Goal: Task Accomplishment & Management: Manage account settings

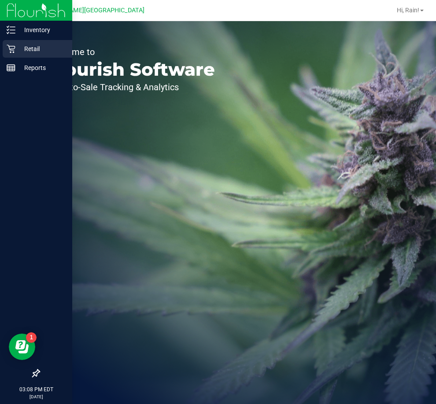
click at [13, 46] on icon at bounding box center [11, 48] width 9 height 9
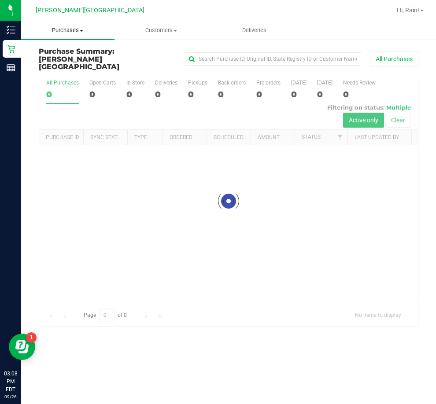
click at [73, 29] on span "Purchases" at bounding box center [67, 30] width 93 height 8
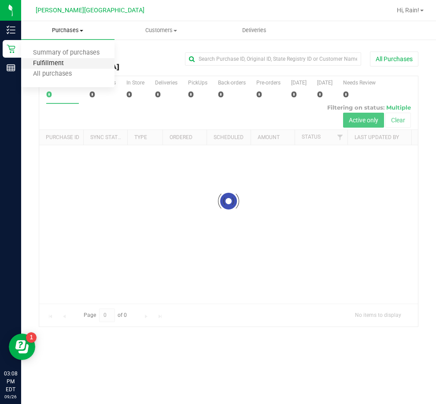
click at [70, 67] on span "Fulfillment" at bounding box center [48, 63] width 55 height 7
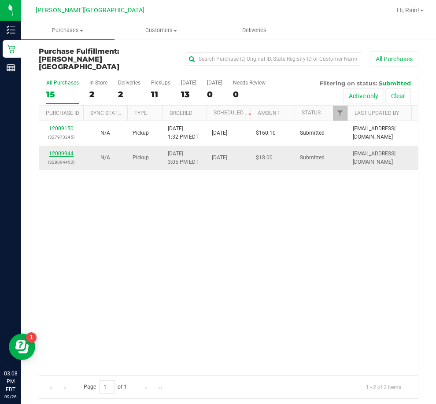
click at [58, 151] on link "12009944" at bounding box center [61, 154] width 25 height 6
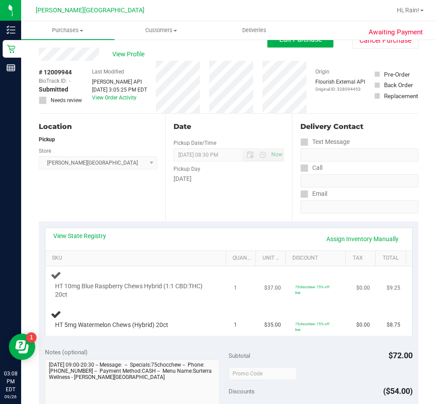
scroll to position [44, 0]
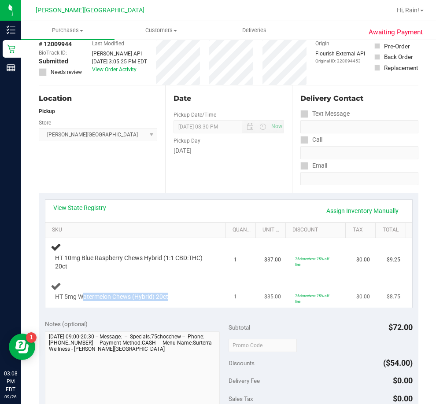
drag, startPoint x: 83, startPoint y: 296, endPoint x: 185, endPoint y: 299, distance: 101.7
click at [185, 299] on div "HT 5mg Watermelon Chews (Hybrid) 20ct" at bounding box center [131, 297] width 160 height 9
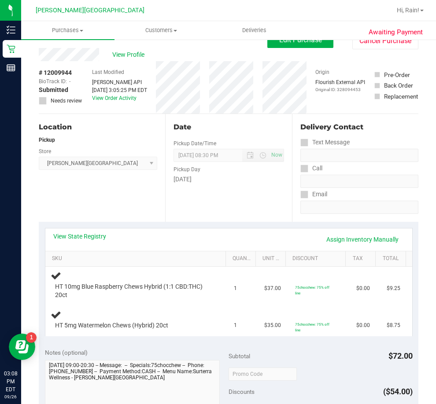
scroll to position [0, 0]
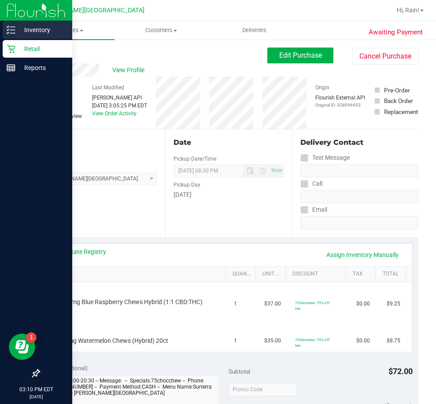
click at [17, 33] on p "Inventory" at bounding box center [41, 30] width 53 height 11
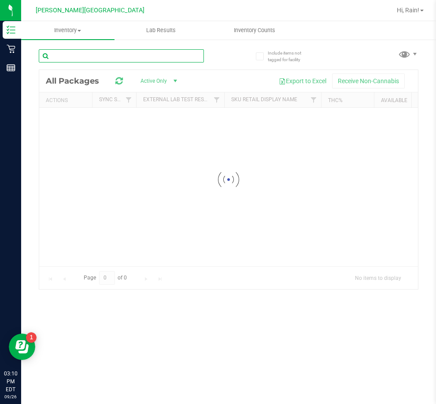
click at [111, 62] on input "text" at bounding box center [121, 55] width 165 height 13
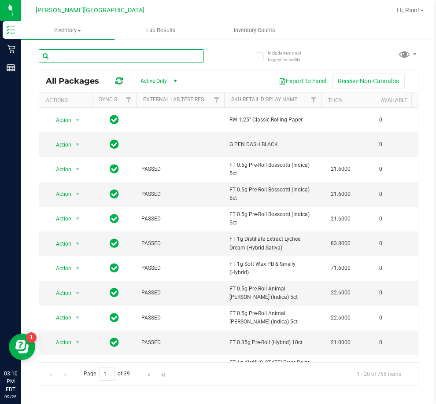
click at [163, 57] on input "text" at bounding box center [121, 55] width 165 height 13
type input "aml"
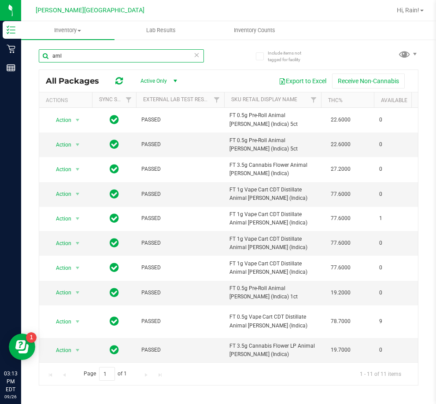
click at [90, 54] on input "aml" at bounding box center [121, 55] width 165 height 13
click at [195, 55] on icon at bounding box center [197, 54] width 6 height 11
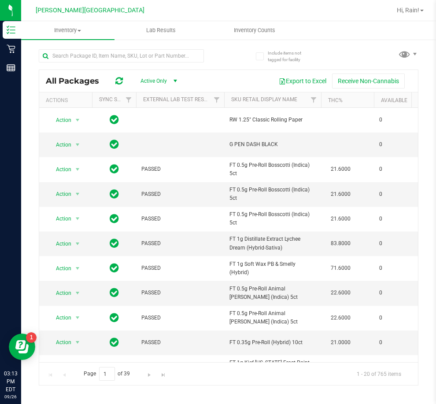
click at [216, 72] on div "All Packages Active Only Active Only Lab Samples Locked All External Internal E…" at bounding box center [228, 81] width 379 height 22
click at [218, 71] on div "All Packages Active Only Active Only Lab Samples Locked All External Internal E…" at bounding box center [228, 81] width 379 height 22
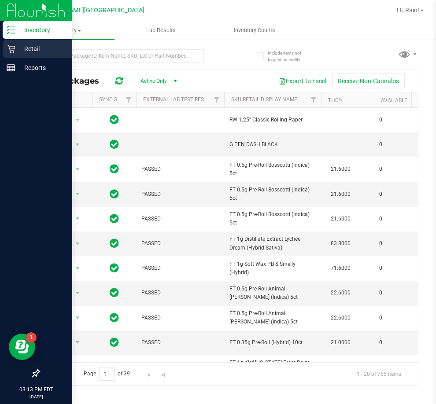
click at [13, 55] on div "Retail" at bounding box center [38, 49] width 70 height 18
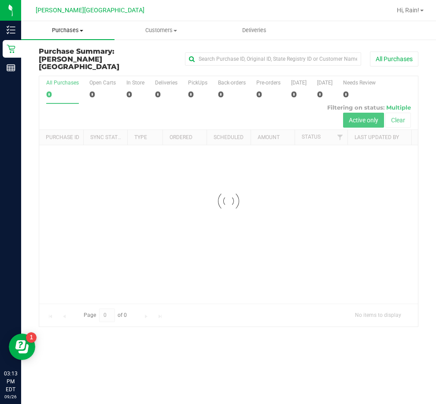
click at [52, 30] on span "Purchases" at bounding box center [67, 30] width 93 height 8
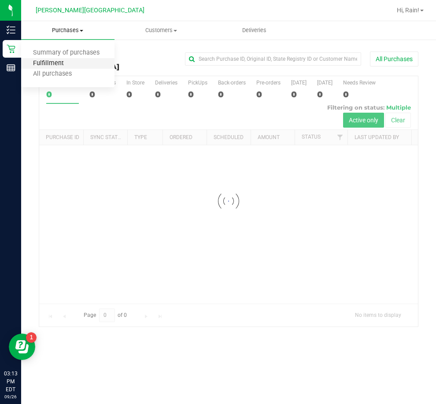
click at [58, 61] on span "Fulfillment" at bounding box center [48, 63] width 55 height 7
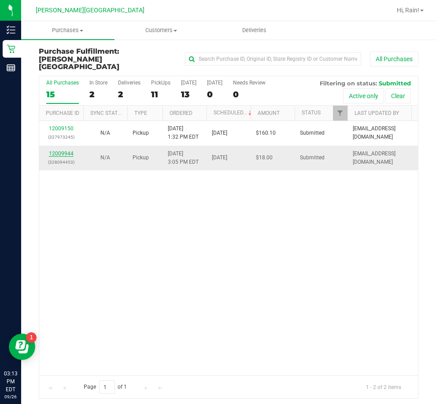
click at [69, 151] on link "12009944" at bounding box center [61, 154] width 25 height 6
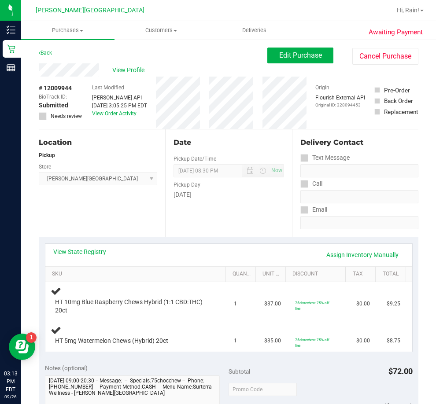
click at [165, 236] on div "Date Pickup Date/Time [DATE] Now [DATE] 08:30 PM Now Pickup Day [DATE]" at bounding box center [228, 183] width 126 height 108
click at [122, 251] on div "View State Registry Assign Inventory Manually" at bounding box center [228, 254] width 351 height 15
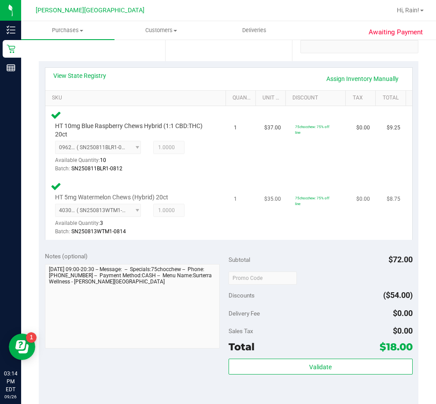
scroll to position [264, 0]
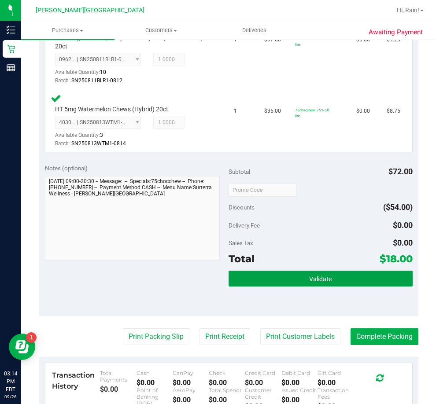
drag, startPoint x: 310, startPoint y: 273, endPoint x: 277, endPoint y: 295, distance: 40.3
click at [306, 275] on button "Validate" at bounding box center [320, 279] width 184 height 16
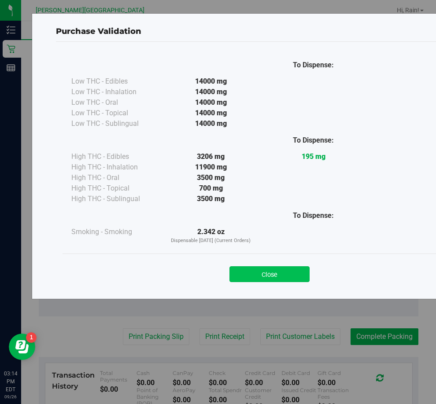
click at [254, 271] on button "Close" at bounding box center [269, 274] width 80 height 16
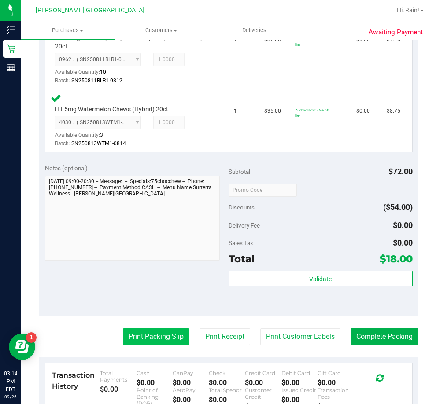
click at [123, 334] on button "Print Packing Slip" at bounding box center [156, 336] width 66 height 17
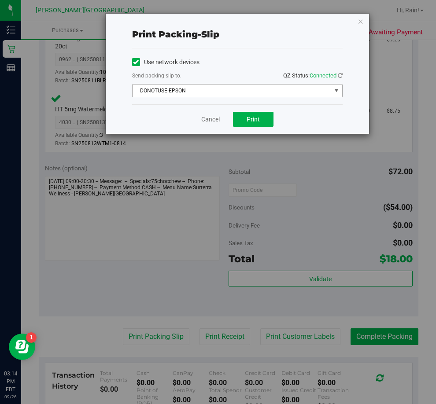
click at [302, 88] on span "DONOTUSE-EPSON" at bounding box center [232, 91] width 199 height 12
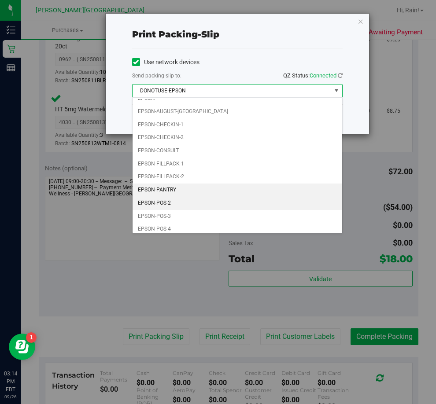
scroll to position [25, 0]
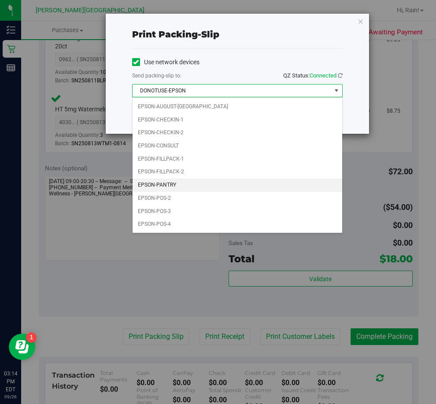
click at [183, 184] on li "EPSON-PANTRY" at bounding box center [238, 185] width 210 height 13
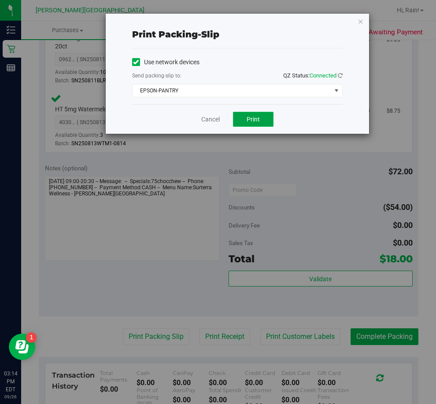
click at [251, 118] on span "Print" at bounding box center [253, 119] width 13 height 7
click at [211, 118] on link "Cancel" at bounding box center [210, 119] width 18 height 9
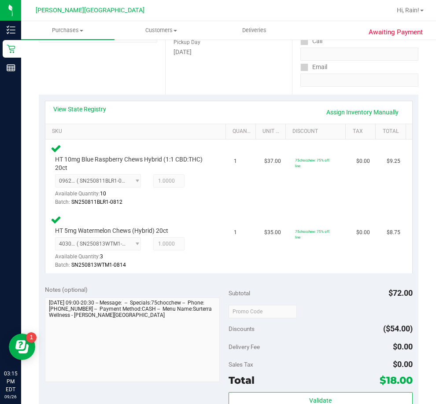
scroll to position [220, 0]
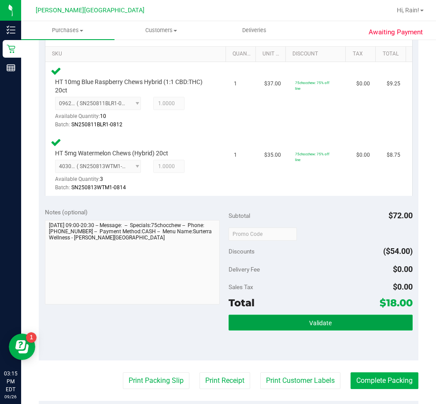
click at [310, 315] on button "Validate" at bounding box center [320, 323] width 184 height 16
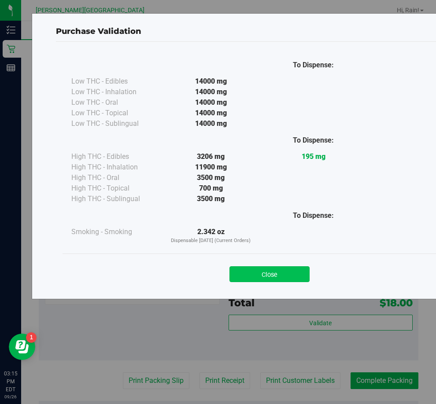
click at [265, 279] on button "Close" at bounding box center [269, 274] width 80 height 16
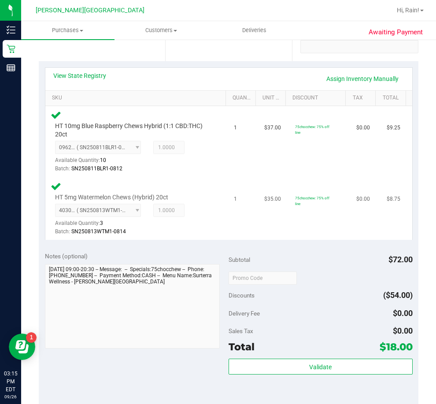
scroll to position [352, 0]
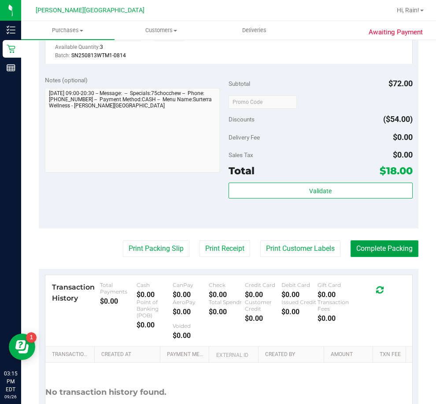
click at [402, 248] on button "Complete Packing" at bounding box center [384, 248] width 68 height 17
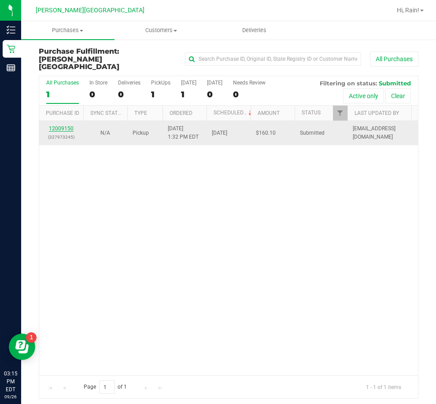
click at [67, 125] on link "12009150" at bounding box center [61, 128] width 25 height 6
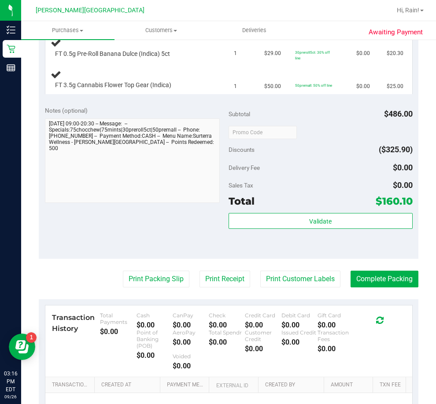
scroll to position [572, 0]
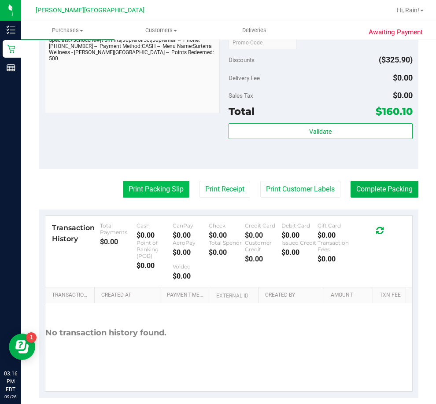
click at [174, 190] on button "Print Packing Slip" at bounding box center [156, 189] width 66 height 17
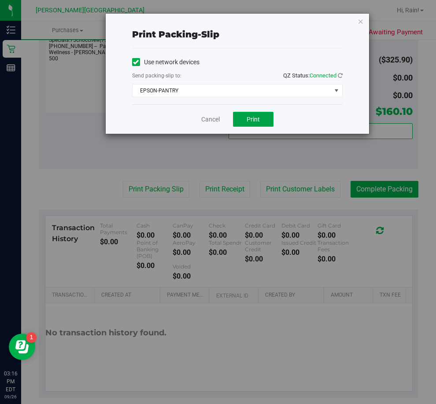
click at [260, 124] on button "Print" at bounding box center [253, 119] width 41 height 15
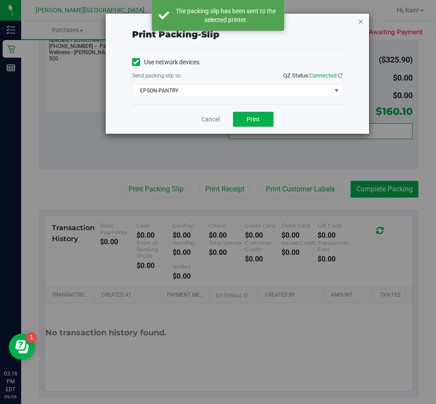
click at [359, 23] on icon "button" at bounding box center [360, 21] width 6 height 11
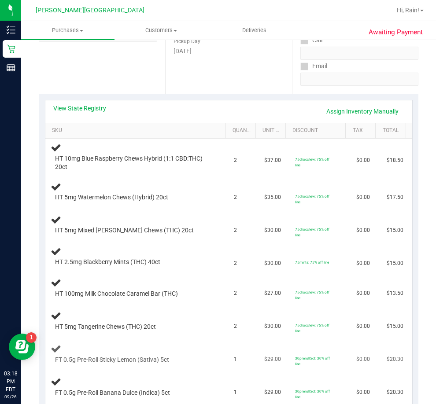
scroll to position [176, 0]
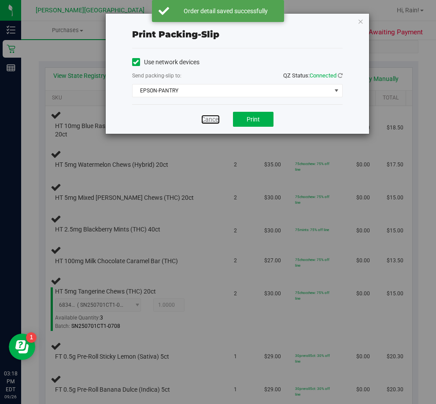
drag, startPoint x: 218, startPoint y: 120, endPoint x: 214, endPoint y: 125, distance: 6.3
click at [217, 120] on link "Cancel" at bounding box center [210, 119] width 18 height 9
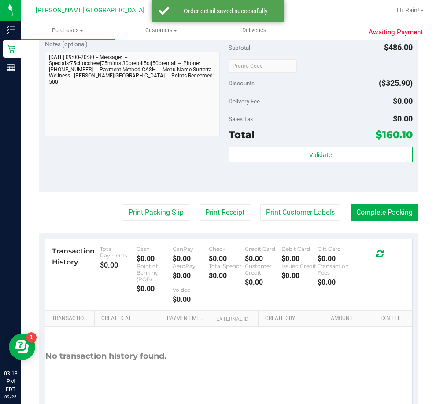
drag, startPoint x: 221, startPoint y: 213, endPoint x: 221, endPoint y: 229, distance: 16.3
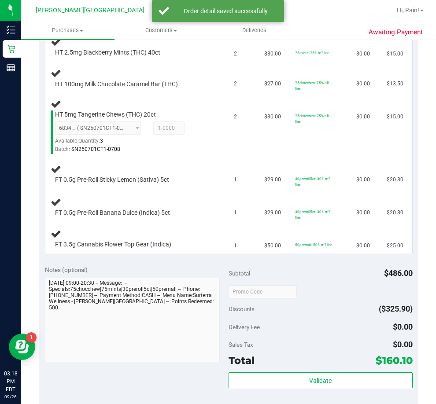
scroll to position [315, 0]
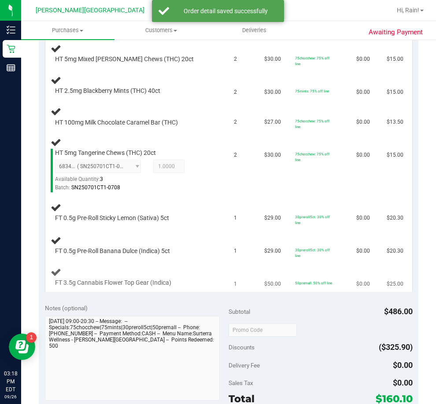
drag, startPoint x: 221, startPoint y: 229, endPoint x: 201, endPoint y: 280, distance: 54.7
click at [201, 280] on div "FT 3.5g Cannabis Flower Top Gear (Indica)" at bounding box center [131, 283] width 160 height 9
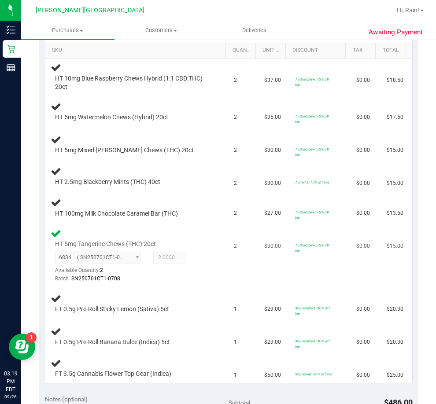
scroll to position [271, 0]
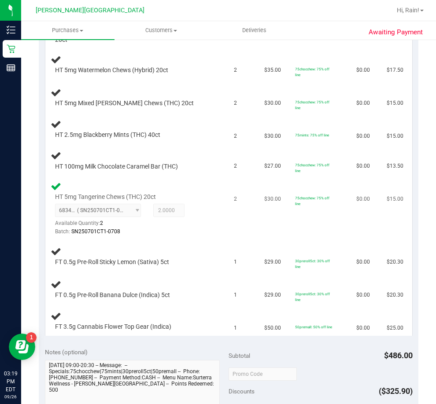
click at [328, 235] on td "75chocchew: 75% off line" at bounding box center [320, 208] width 61 height 63
click at [290, 236] on td "75chocchew: 75% off line" at bounding box center [320, 208] width 61 height 63
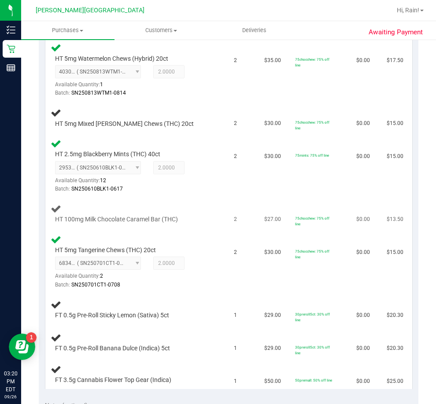
scroll to position [359, 0]
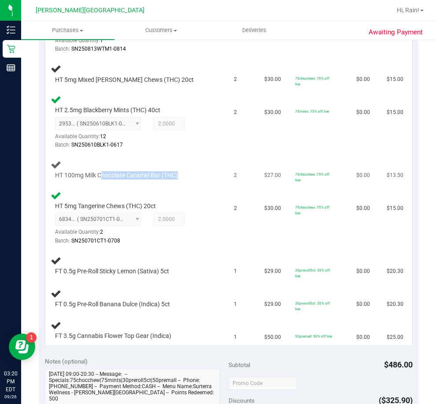
drag, startPoint x: 101, startPoint y: 175, endPoint x: 170, endPoint y: 183, distance: 69.1
click at [170, 183] on td "HT 100mg Milk Chocolate Caramel Bar (THC)" at bounding box center [137, 170] width 184 height 33
drag, startPoint x: 104, startPoint y: 272, endPoint x: 131, endPoint y: 276, distance: 27.2
click at [131, 276] on div "FT 0.5g Pre-Roll Sticky Lemon (Sativa) 5ct" at bounding box center [131, 271] width 160 height 9
click at [214, 252] on td "FT 0.5g Pre-Roll Sticky Lemon (Sativa) 5ct" at bounding box center [137, 266] width 184 height 33
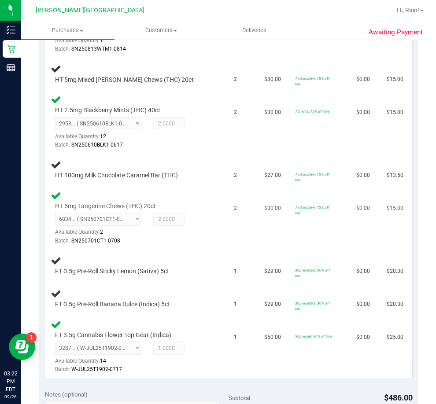
click at [312, 214] on div "75chocchew: 75% off line" at bounding box center [314, 209] width 38 height 11
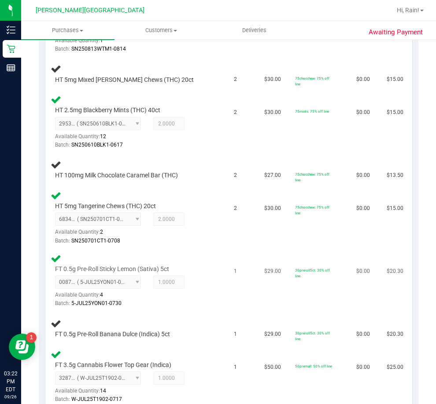
scroll to position [403, 0]
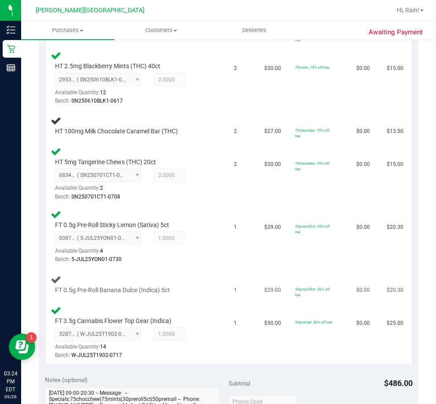
click at [117, 290] on span "FT 0.5g Pre-Roll Banana Dulce (Indica) 5ct" at bounding box center [112, 290] width 115 height 8
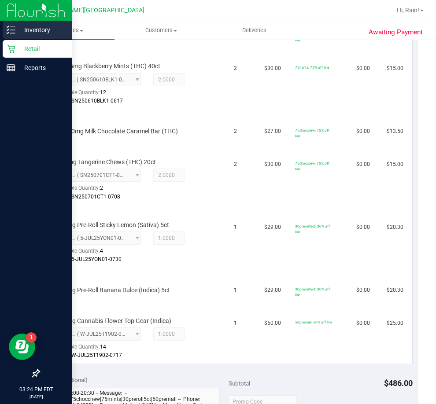
click at [18, 29] on p "Inventory" at bounding box center [41, 30] width 53 height 11
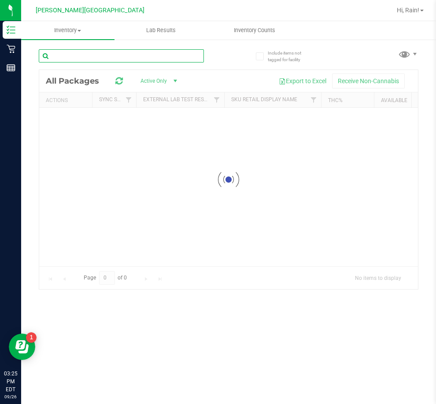
click at [148, 57] on input "text" at bounding box center [121, 55] width 165 height 13
click at [66, 55] on input "text" at bounding box center [121, 55] width 165 height 13
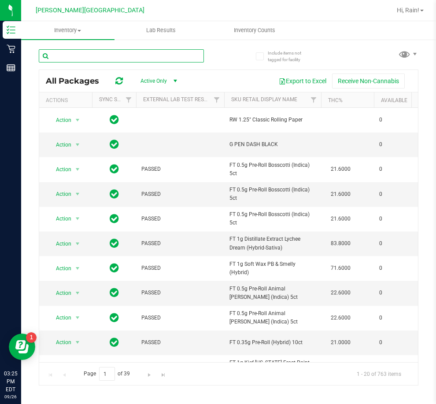
click at [75, 56] on input "text" at bounding box center [121, 55] width 165 height 13
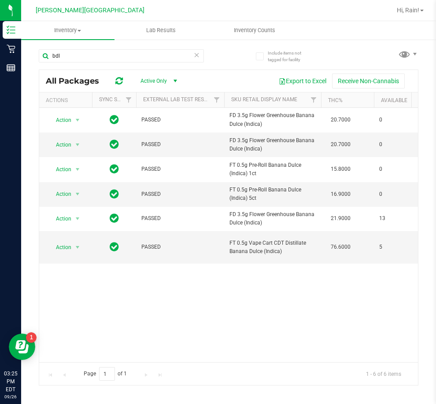
click at [236, 313] on div "Action Action Global inventory Package audit log Print package label Print prod…" at bounding box center [228, 235] width 379 height 254
click at [306, 288] on div "Action Action Global inventory Package audit log Print package label Print prod…" at bounding box center [228, 235] width 379 height 254
click at [85, 55] on input "bdl" at bounding box center [121, 55] width 165 height 13
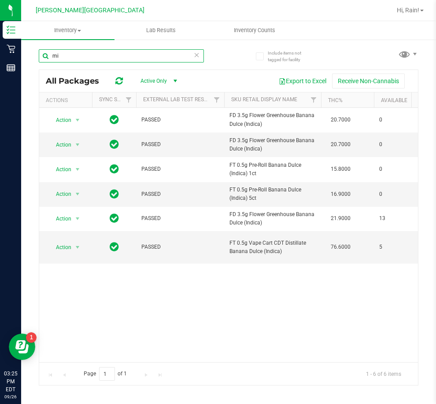
type input "m"
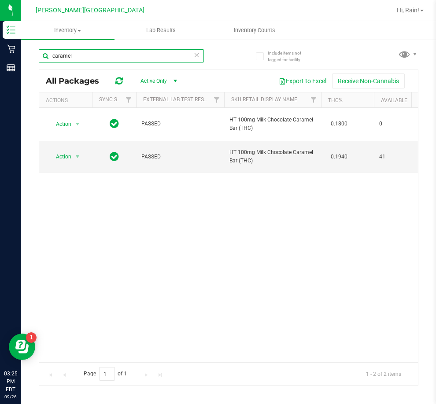
click at [140, 58] on input "caramel" at bounding box center [121, 55] width 165 height 13
click at [140, 57] on input "caramel" at bounding box center [121, 55] width 165 height 13
type input "mixed [PERSON_NAME]"
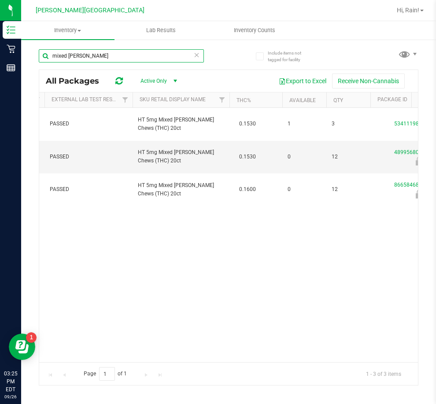
scroll to position [0, 67]
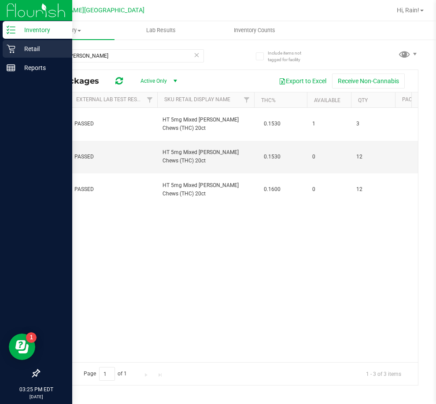
click at [19, 47] on p "Retail" at bounding box center [41, 49] width 53 height 11
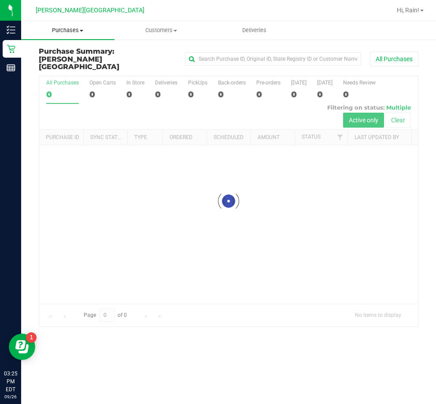
click at [73, 26] on span "Purchases" at bounding box center [67, 30] width 93 height 8
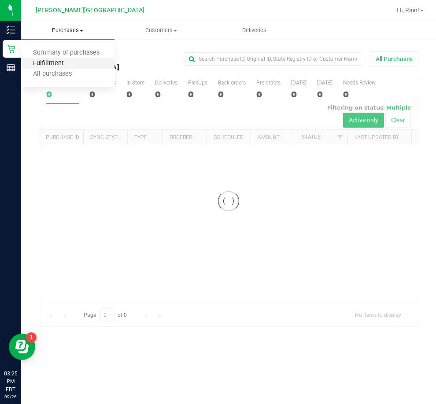
click at [69, 65] on span "Fulfillment" at bounding box center [48, 63] width 55 height 7
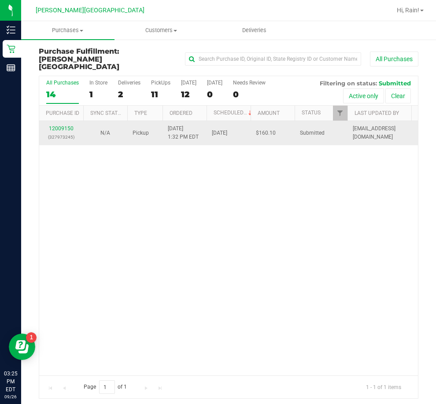
click at [64, 121] on td "12009150 (327973245)" at bounding box center [61, 133] width 44 height 24
click at [62, 125] on div "12009150 (327973245)" at bounding box center [60, 133] width 33 height 17
click at [60, 125] on link "12009150" at bounding box center [61, 128] width 25 height 6
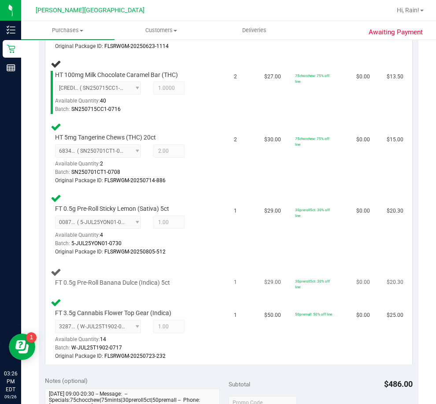
scroll to position [528, 0]
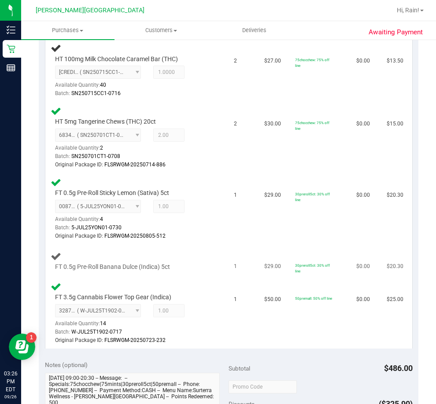
click at [292, 250] on td "30preroll5ct: 30% off line" at bounding box center [320, 261] width 61 height 33
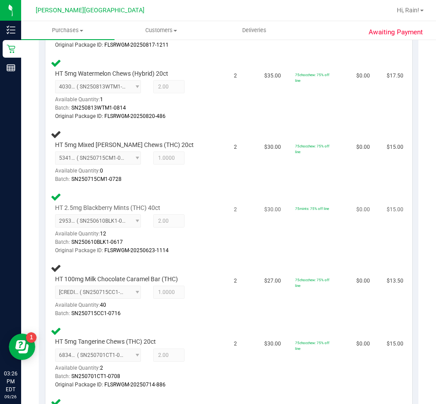
scroll to position [264, 0]
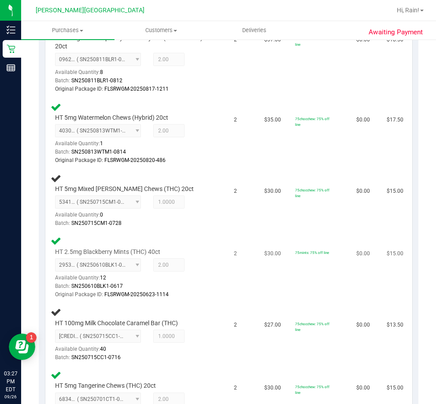
click at [312, 280] on td "75mints: 75% off line" at bounding box center [320, 267] width 61 height 71
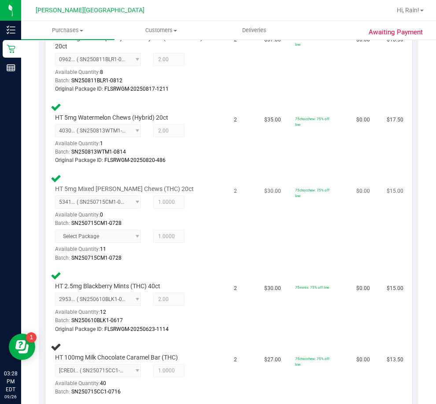
click at [302, 241] on td "75chocchew: 75% off line" at bounding box center [320, 217] width 61 height 97
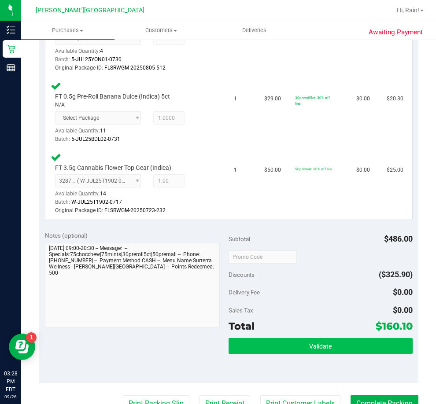
scroll to position [792, 0]
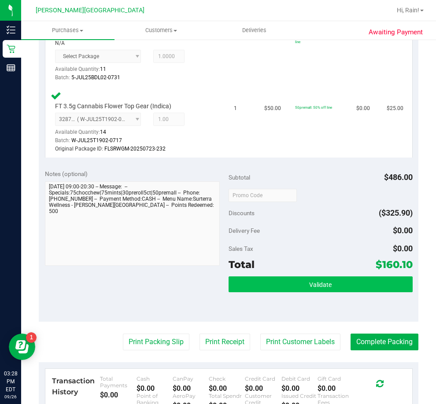
drag, startPoint x: 377, startPoint y: 273, endPoint x: 375, endPoint y: 280, distance: 6.5
click at [377, 274] on div "Subtotal $486.00 Discounts ($325.90) Delivery Fee $0.00 Sales Tax $0.00 Total $…" at bounding box center [320, 242] width 184 height 147
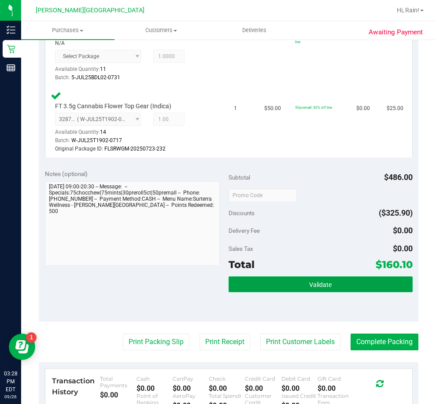
click at [375, 280] on button "Validate" at bounding box center [320, 284] width 184 height 16
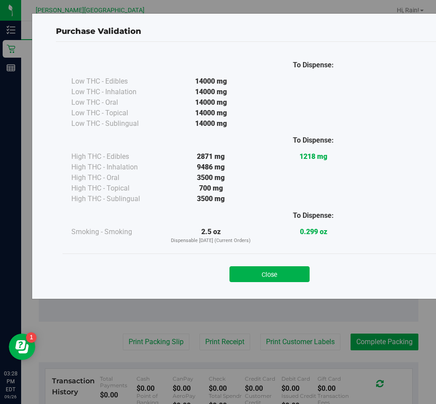
drag, startPoint x: 301, startPoint y: 269, endPoint x: 326, endPoint y: 306, distance: 44.0
click at [301, 269] on button "Close" at bounding box center [269, 274] width 80 height 16
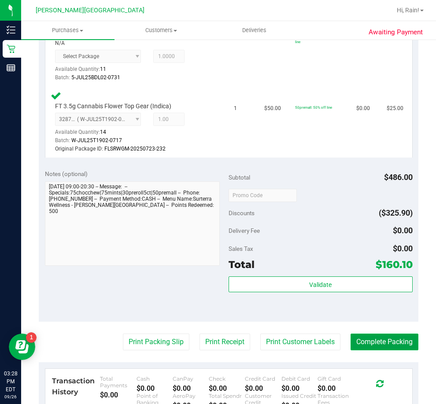
click at [389, 348] on button "Complete Packing" at bounding box center [384, 342] width 68 height 17
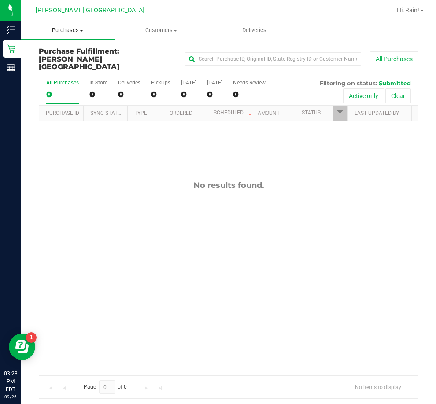
click at [81, 32] on span "Purchases" at bounding box center [67, 30] width 93 height 8
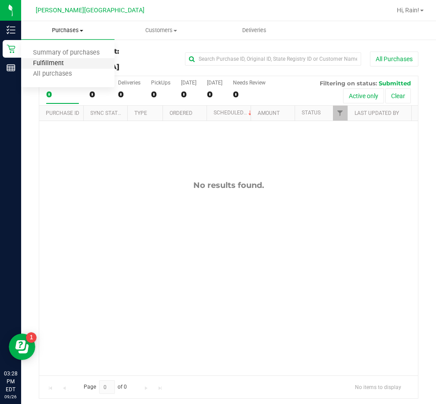
click at [62, 62] on span "Fulfillment" at bounding box center [48, 63] width 55 height 7
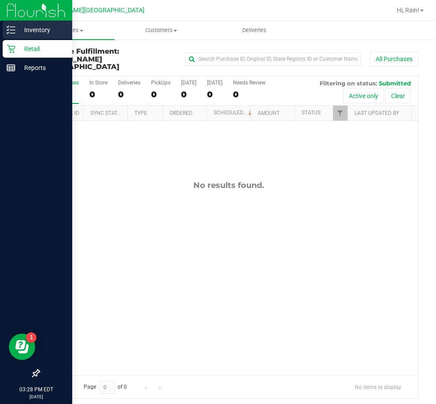
click at [7, 25] on div "Inventory" at bounding box center [38, 30] width 70 height 18
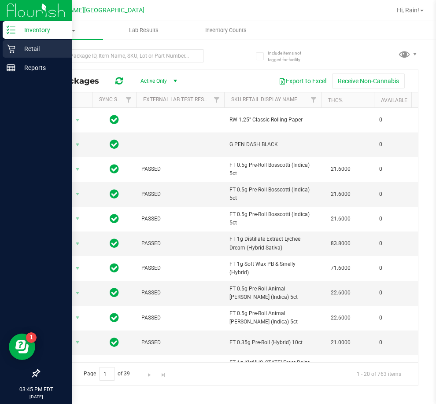
click at [22, 51] on p "Retail" at bounding box center [41, 49] width 53 height 11
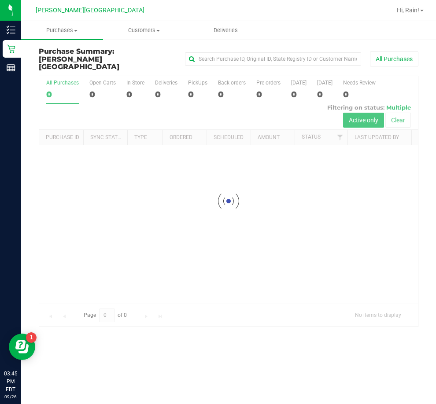
click at [70, 40] on link "Purchases Summary of purchases Fulfillment All purchases" at bounding box center [62, 30] width 82 height 18
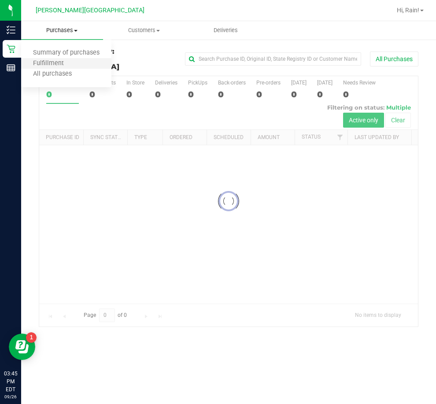
click at [59, 59] on li "Fulfillment" at bounding box center [66, 64] width 90 height 11
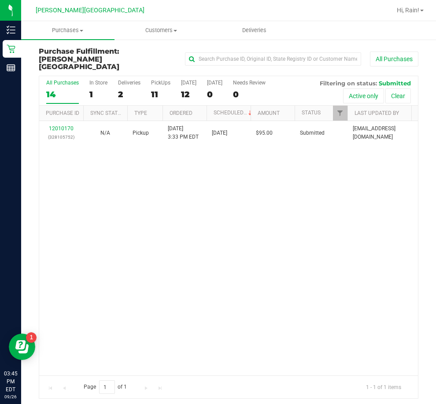
click at [80, 168] on div "12010170 (328105752) N/A Pickup [DATE] 3:33 PM EDT 9/26/2025 $95.00 Submitted […" at bounding box center [228, 248] width 379 height 254
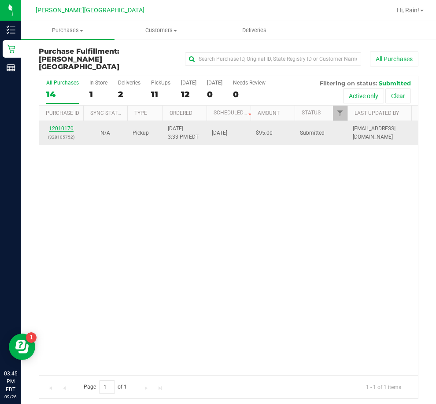
click at [70, 125] on link "12010170" at bounding box center [61, 128] width 25 height 6
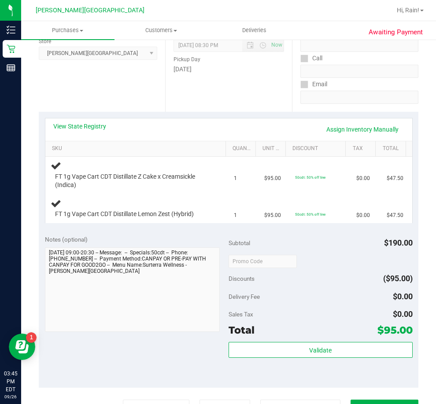
scroll to position [132, 0]
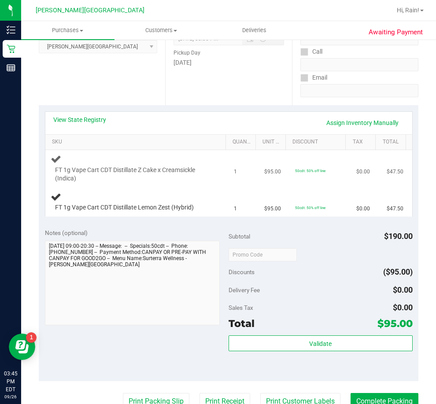
click at [142, 184] on td "FT 1g Vape Cart CDT Distillate Z Cake x Creamsickle (Indica)" at bounding box center [137, 168] width 184 height 37
click at [171, 151] on td "FT 1g Vape Cart CDT Distillate Z Cake x Creamsickle (Indica)" at bounding box center [137, 168] width 184 height 37
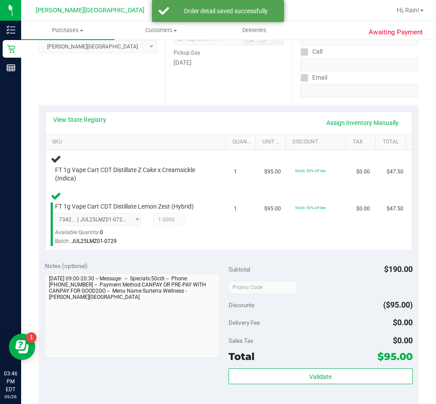
scroll to position [88, 0]
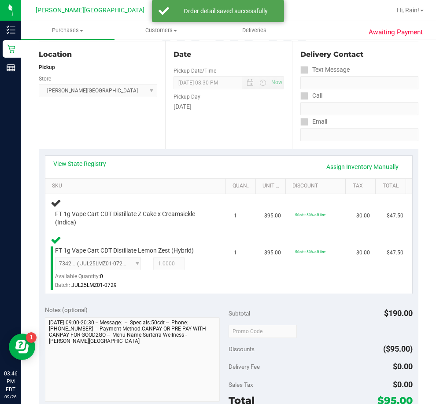
click at [171, 151] on div "View State Registry Assign Inventory Manually SKU Quantity Unit Price Discount …" at bounding box center [228, 224] width 379 height 150
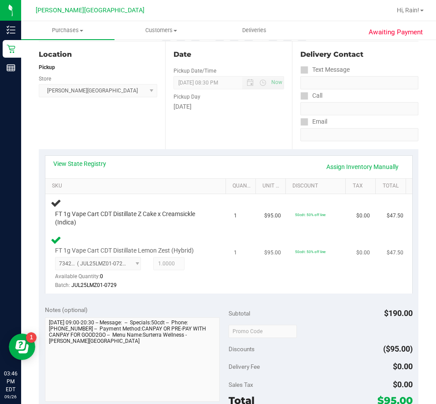
click at [217, 235] on div "FT 1g Vape Cart CDT Distillate Lemon Zest (Hybrid) 7342646135657610 ( JUL25LMZ0…" at bounding box center [137, 262] width 173 height 55
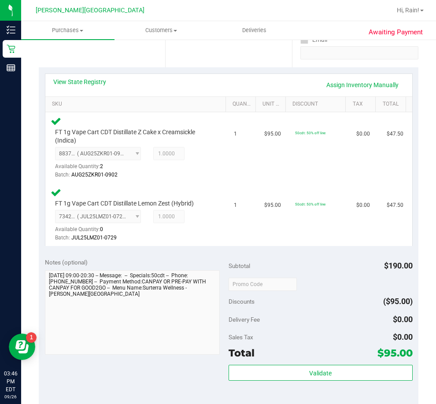
scroll to position [264, 0]
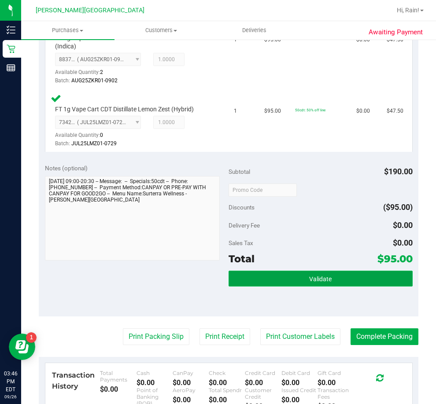
click at [276, 273] on button "Validate" at bounding box center [320, 279] width 184 height 16
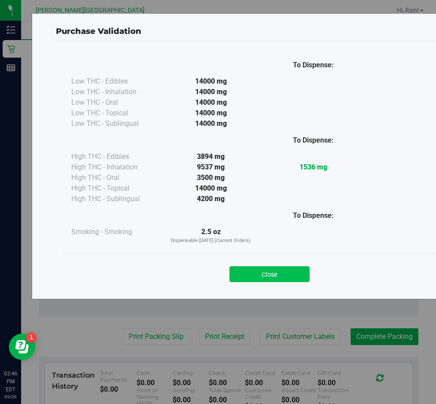
drag, startPoint x: 272, startPoint y: 266, endPoint x: 270, endPoint y: 275, distance: 9.5
click at [272, 266] on div "Close" at bounding box center [269, 272] width 401 height 22
click at [270, 275] on button "Close" at bounding box center [269, 274] width 80 height 16
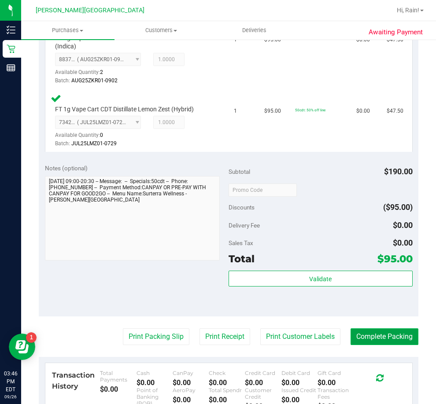
click at [372, 333] on button "Complete Packing" at bounding box center [384, 336] width 68 height 17
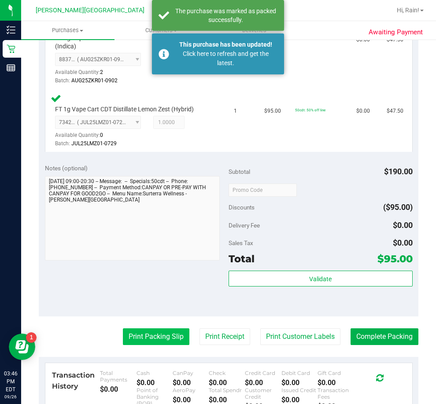
click at [163, 342] on button "Print Packing Slip" at bounding box center [156, 336] width 66 height 17
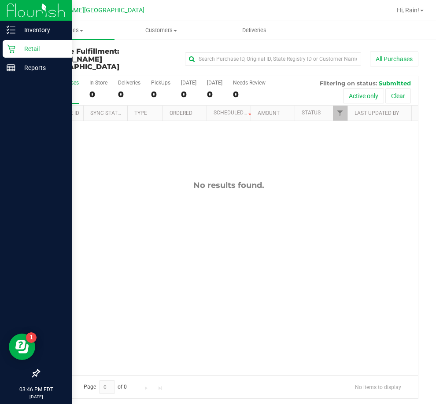
click at [5, 46] on div "Retail" at bounding box center [38, 49] width 70 height 18
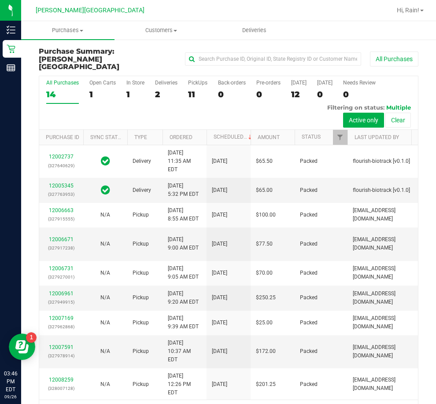
click at [198, 89] on div "11" at bounding box center [197, 94] width 19 height 10
click at [0, 0] on input "PickUps 11" at bounding box center [0, 0] width 0 height 0
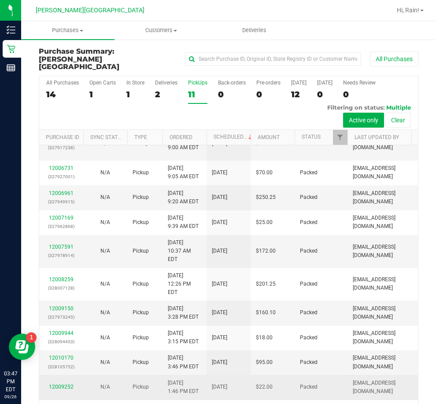
scroll to position [20, 0]
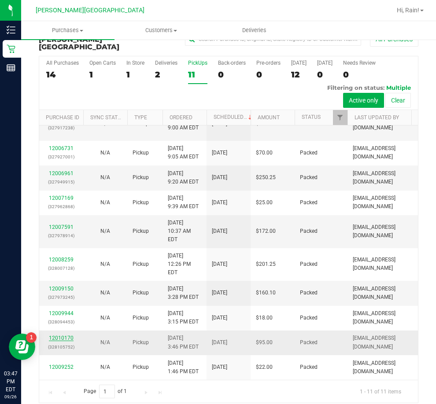
click at [65, 335] on link "12010170" at bounding box center [61, 338] width 25 height 6
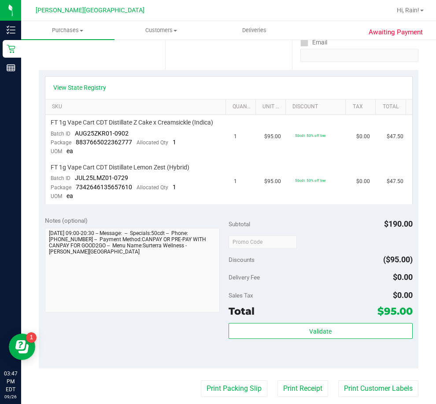
scroll to position [196, 0]
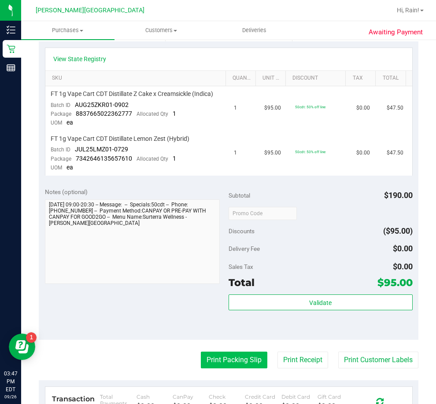
click at [228, 360] on button "Print Packing Slip" at bounding box center [234, 360] width 66 height 17
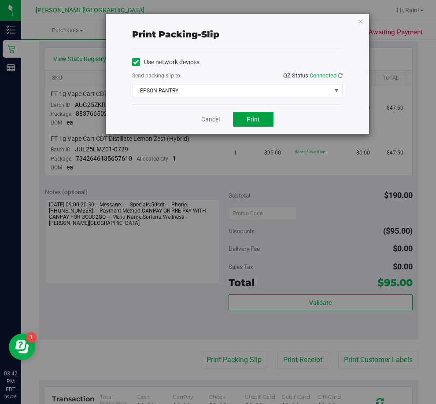
click at [249, 114] on button "Print" at bounding box center [253, 119] width 41 height 15
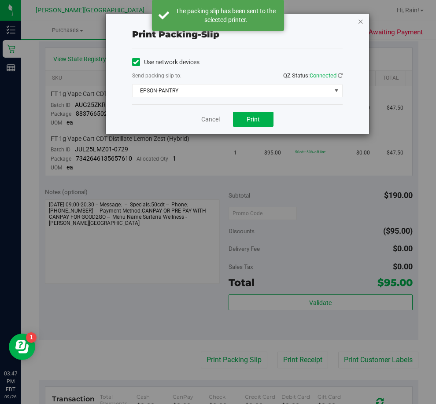
click at [359, 20] on icon "button" at bounding box center [360, 21] width 6 height 11
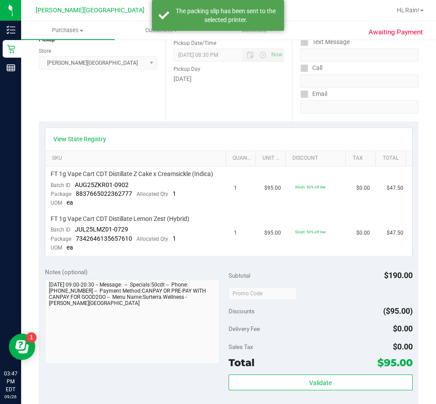
scroll to position [0, 0]
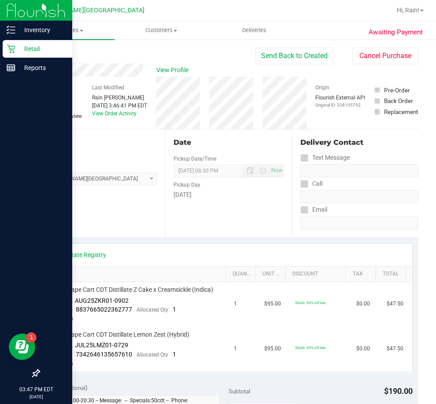
click at [26, 44] on p "Retail" at bounding box center [41, 49] width 53 height 11
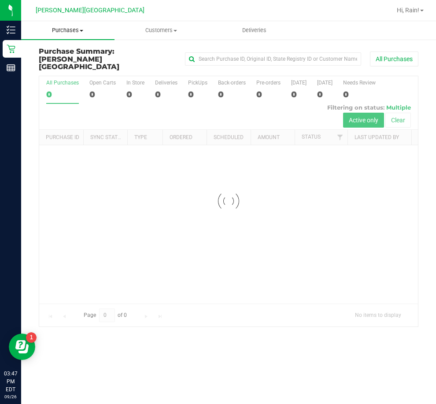
click at [92, 34] on uib-tab-heading "Purchases Summary of purchases Fulfillment All purchases" at bounding box center [67, 30] width 93 height 18
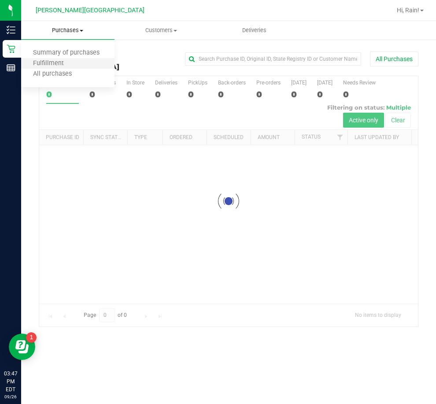
click at [51, 59] on li "Fulfillment" at bounding box center [67, 64] width 93 height 11
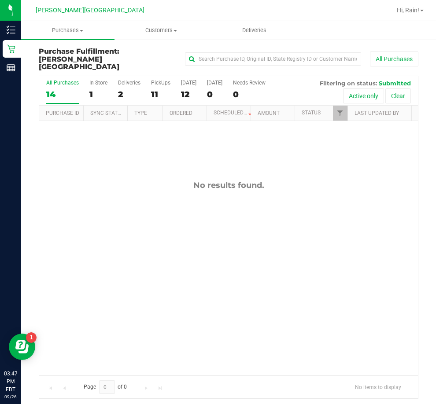
click at [249, 167] on div "No results found." at bounding box center [228, 278] width 379 height 314
click at [62, 26] on uib-tab-heading "Purchases Summary of purchases Fulfillment All purchases" at bounding box center [67, 30] width 93 height 18
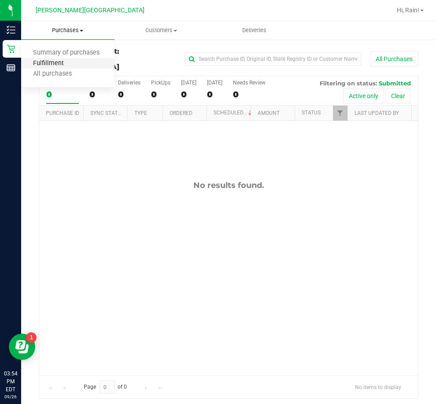
click at [65, 62] on span "Fulfillment" at bounding box center [48, 63] width 55 height 7
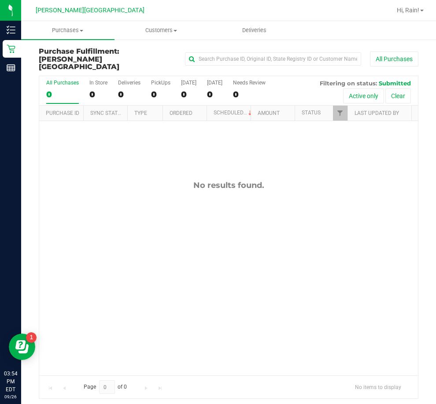
click at [325, 262] on div "No results found." at bounding box center [228, 278] width 379 height 314
click at [70, 37] on uib-tab-heading "Purchases Summary of purchases Fulfillment All purchases" at bounding box center [67, 30] width 93 height 18
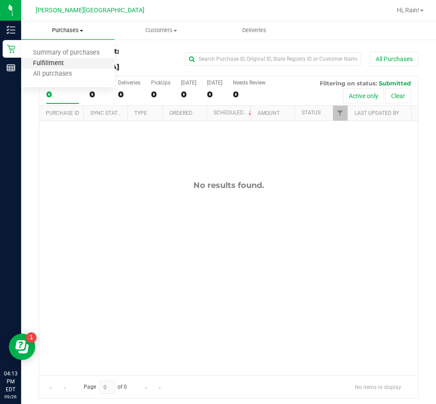
click at [55, 60] on span "Fulfillment" at bounding box center [48, 63] width 55 height 7
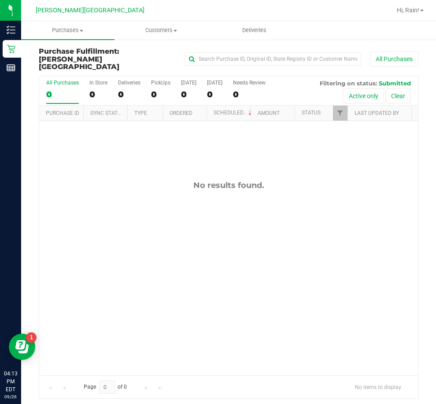
click at [374, 256] on div "No results found." at bounding box center [228, 278] width 379 height 314
click at [353, 218] on div "No results found." at bounding box center [228, 278] width 379 height 314
drag, startPoint x: 116, startPoint y: 162, endPoint x: 148, endPoint y: 168, distance: 33.1
click at [116, 162] on div "No results found." at bounding box center [228, 278] width 379 height 314
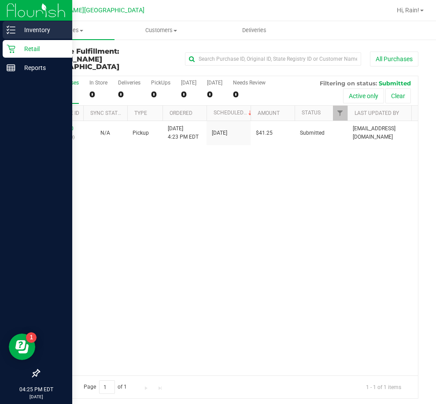
click at [19, 26] on p "Inventory" at bounding box center [41, 30] width 53 height 11
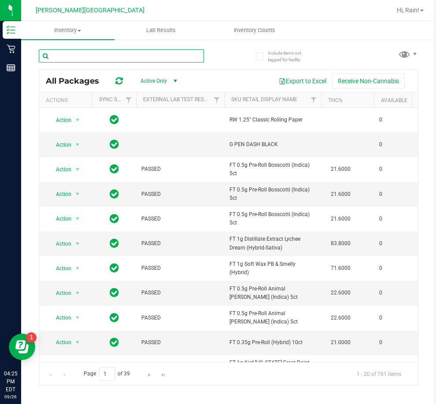
click at [99, 57] on input "text" at bounding box center [121, 55] width 165 height 13
type input "lmz"
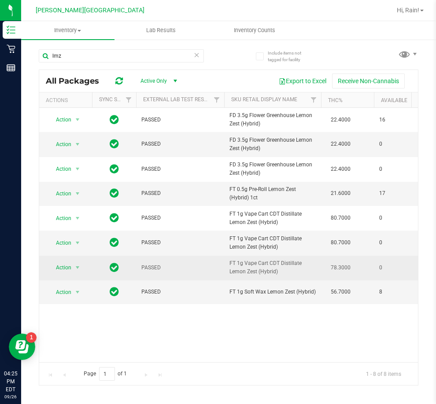
click at [291, 276] on span "FT 1g Vape Cart CDT Distillate Lemon Zest (Hybrid)" at bounding box center [272, 267] width 86 height 17
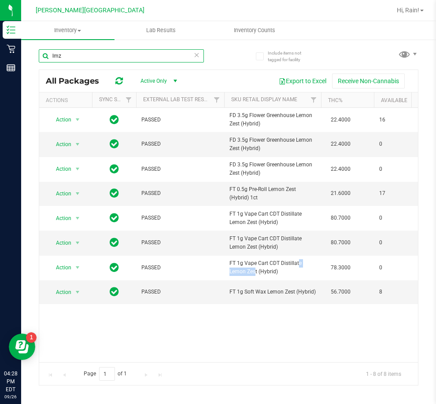
click at [201, 59] on input "lmz" at bounding box center [121, 55] width 165 height 13
click at [190, 59] on input "lmz" at bounding box center [121, 55] width 165 height 13
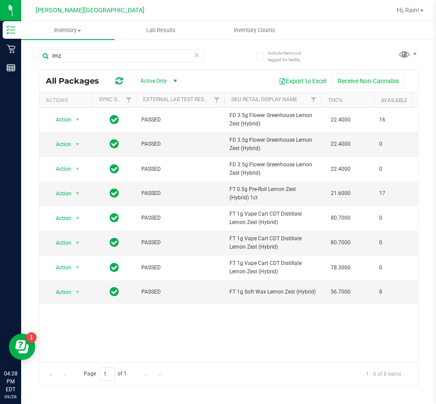
click at [197, 59] on icon at bounding box center [197, 54] width 6 height 11
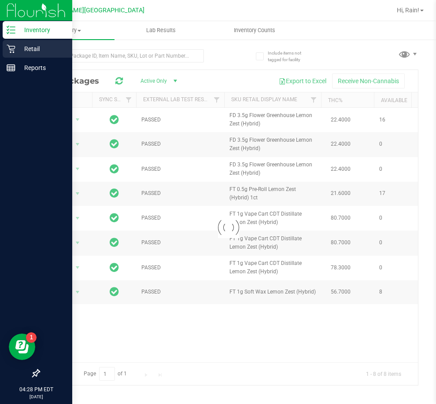
click at [18, 48] on p "Retail" at bounding box center [41, 49] width 53 height 11
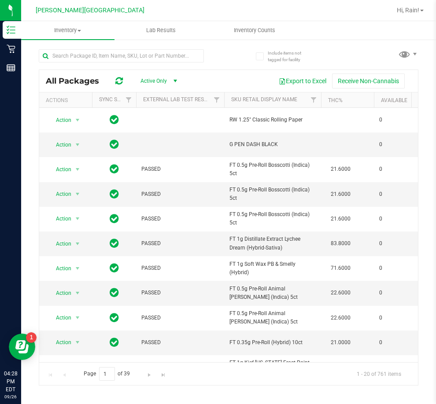
click at [68, 41] on div at bounding box center [134, 55] width 190 height 28
click at [68, 34] on uib-tab-heading "Inventory All packages All inventory Waste log" at bounding box center [67, 30] width 93 height 18
click at [64, 65] on span "All inventory" at bounding box center [50, 63] width 59 height 7
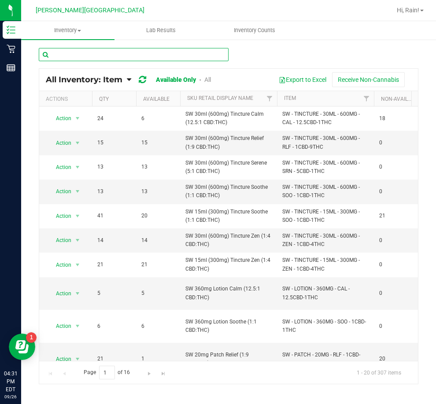
click at [133, 52] on input "text" at bounding box center [134, 54] width 190 height 13
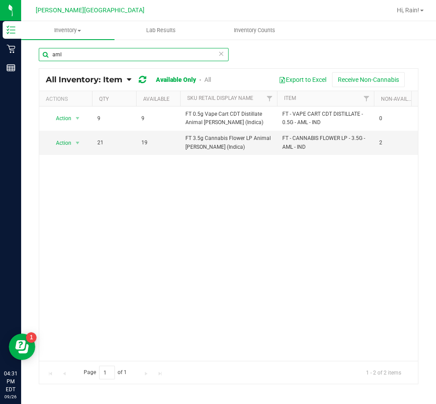
click at [169, 52] on input "aml" at bounding box center [134, 54] width 190 height 13
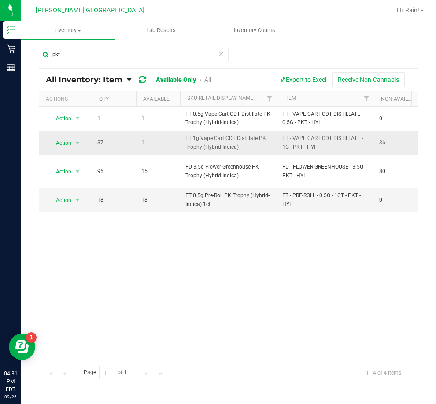
click at [266, 145] on span "FT 1g Vape Cart CDT Distillate PK Trophy (Hybrid-Indica)" at bounding box center [228, 142] width 86 height 17
click at [258, 151] on span "FT 1g Vape Cart CDT Distillate PK Trophy (Hybrid-Indica)" at bounding box center [228, 142] width 86 height 17
click at [236, 144] on span "FT 1g Vape Cart CDT Distillate PK Trophy (Hybrid-Indica)" at bounding box center [228, 142] width 86 height 17
click at [214, 135] on span "FT 1g Vape Cart CDT Distillate PK Trophy (Hybrid-Indica)" at bounding box center [228, 142] width 86 height 17
click at [115, 48] on input "pkt" at bounding box center [134, 54] width 190 height 13
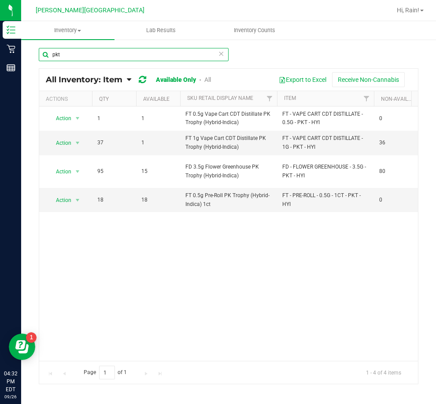
click at [115, 48] on input "pkt" at bounding box center [134, 54] width 190 height 13
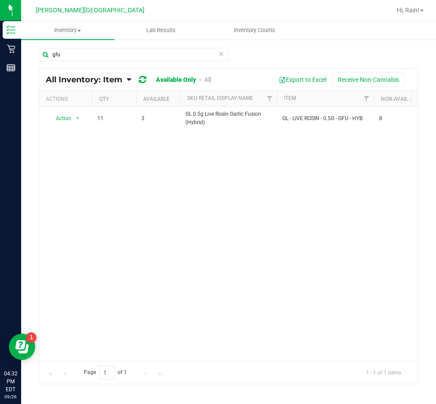
click at [188, 137] on div "Action Action Global inventory View packages 11 3 GL 0.5g Live Rosin Garlic Fus…" at bounding box center [228, 234] width 379 height 254
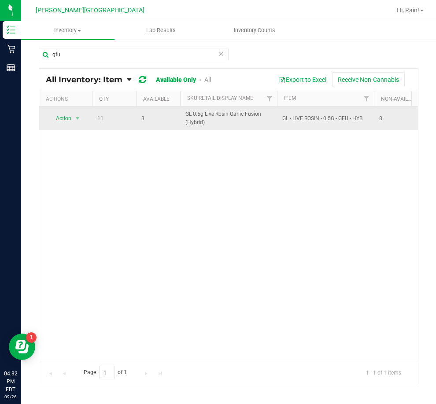
click at [325, 121] on span "GL - LIVE ROSIN - 0.5G - GFU - HYB" at bounding box center [325, 118] width 86 height 8
drag, startPoint x: 291, startPoint y: 117, endPoint x: 387, endPoint y: 119, distance: 96.0
click at [221, 114] on span "GL 0.5g Live Rosin Garlic Fusion (Hybrid)" at bounding box center [228, 118] width 86 height 17
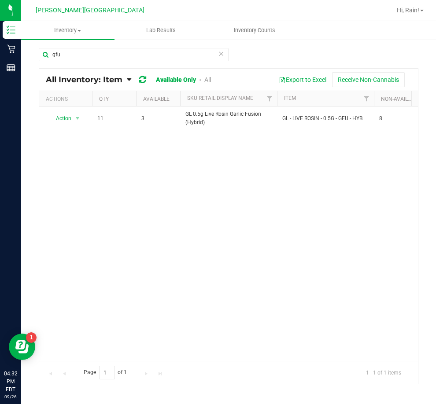
click at [234, 137] on div "Action Action Global inventory View packages 11 3 GL 0.5g Live Rosin Garlic Fus…" at bounding box center [228, 234] width 379 height 254
click at [136, 140] on div "Action Action Global inventory View packages 11 3 GL 0.5g Live Rosin Garlic Fus…" at bounding box center [228, 234] width 379 height 254
click at [137, 140] on div "Action Action Global inventory View packages 11 3 GL 0.5g Live Rosin Garlic Fus…" at bounding box center [228, 234] width 379 height 254
click at [92, 51] on input "gfu" at bounding box center [134, 54] width 190 height 13
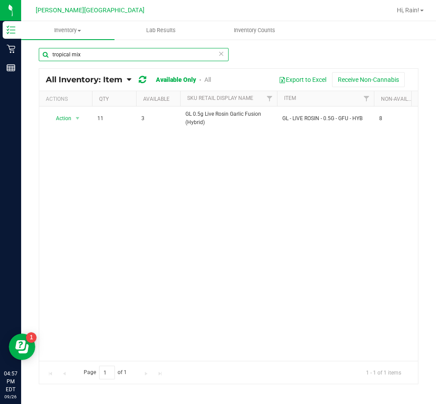
type input "tropical mix"
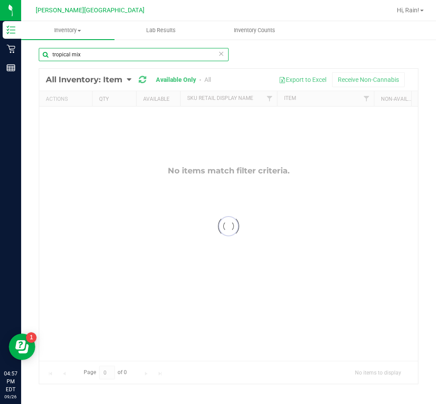
click at [167, 53] on input "tropical mix" at bounding box center [134, 54] width 190 height 13
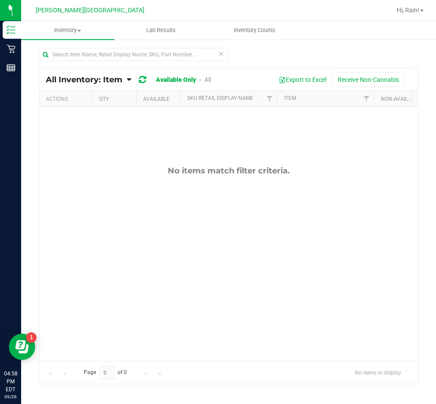
click at [158, 139] on div "No items match filter criteria." at bounding box center [228, 264] width 379 height 314
